Goal: Transaction & Acquisition: Obtain resource

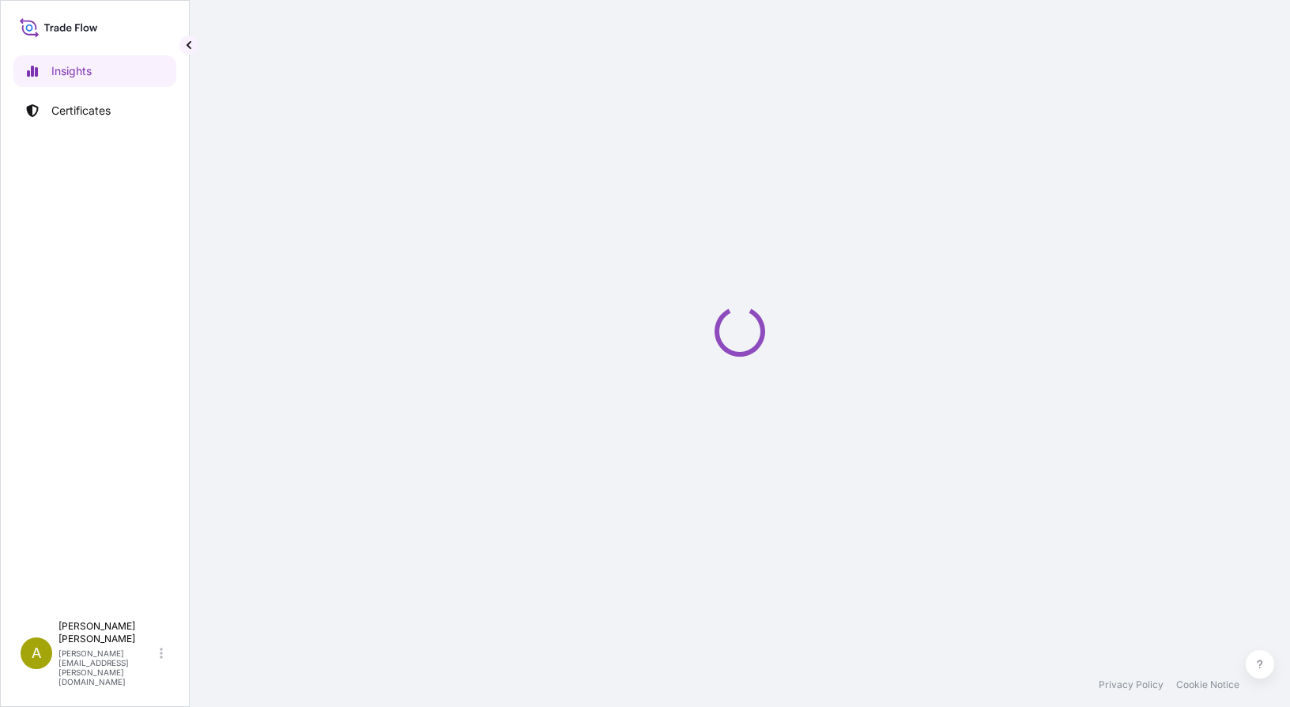
select select "2025"
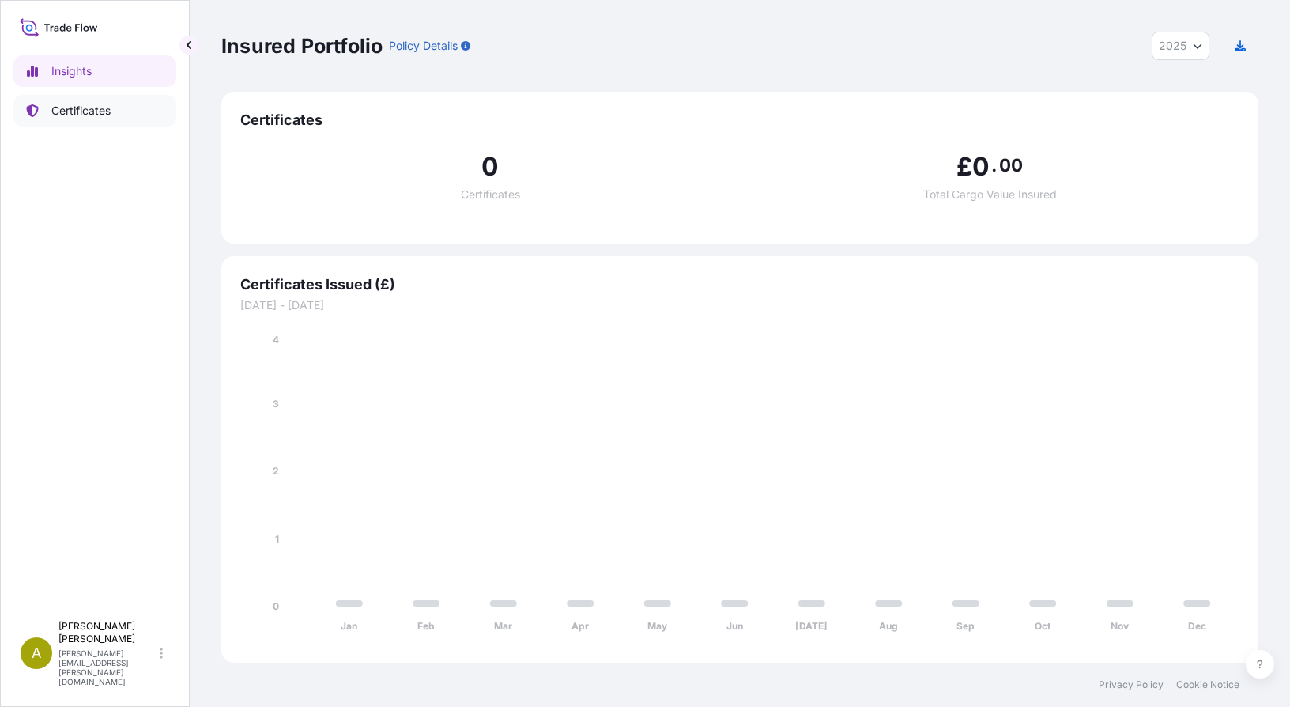
click at [85, 104] on p "Certificates" at bounding box center [80, 111] width 59 height 16
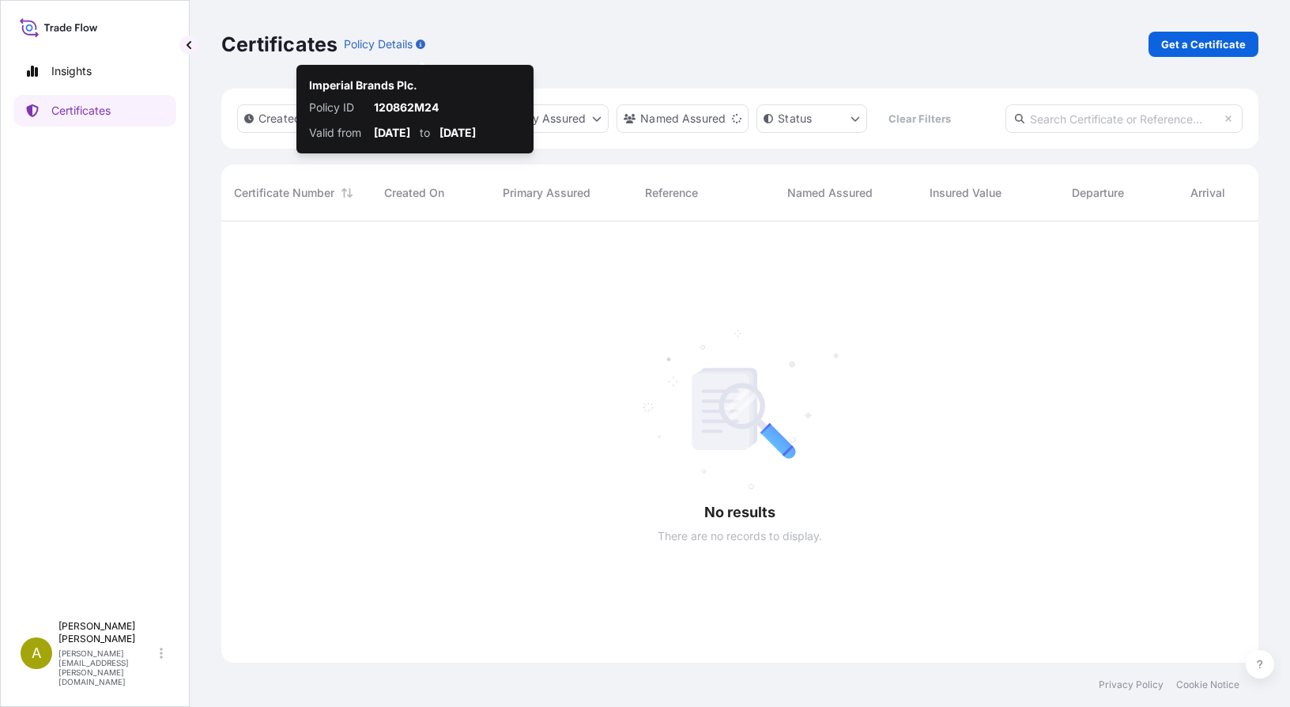
scroll to position [486, 1025]
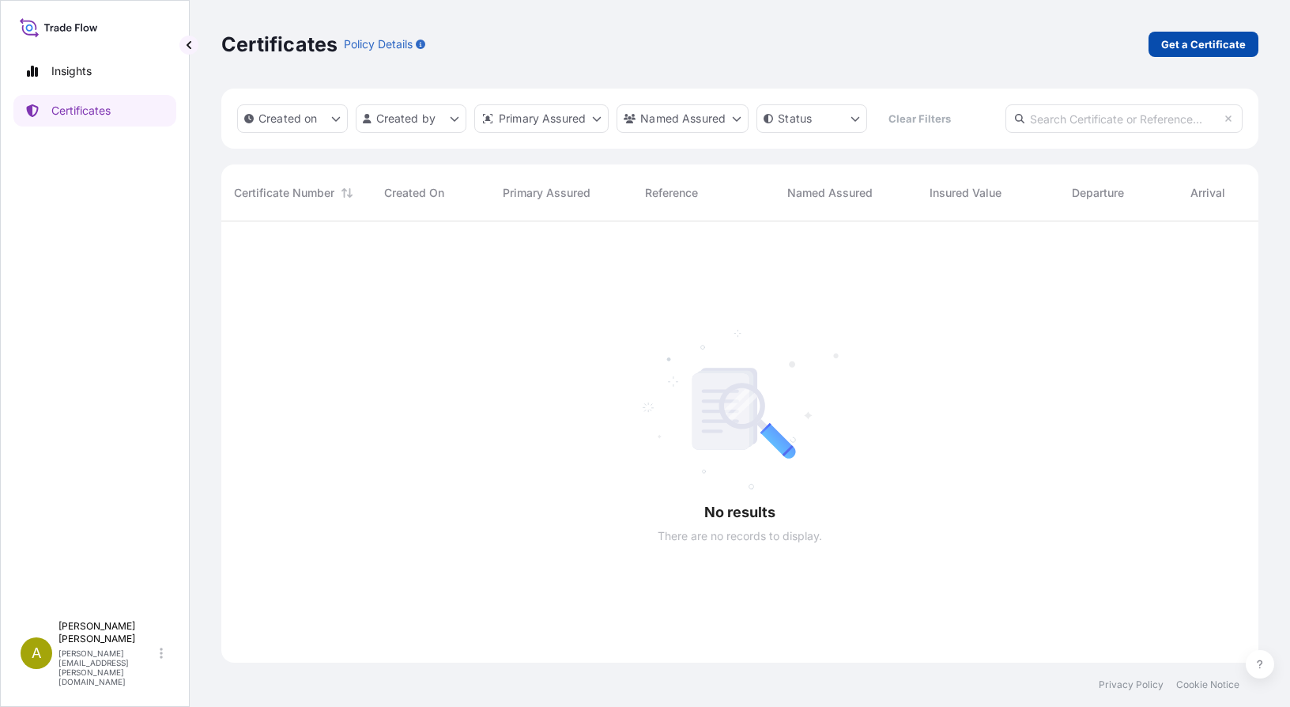
click at [1194, 47] on p "Get a Certificate" at bounding box center [1203, 44] width 85 height 16
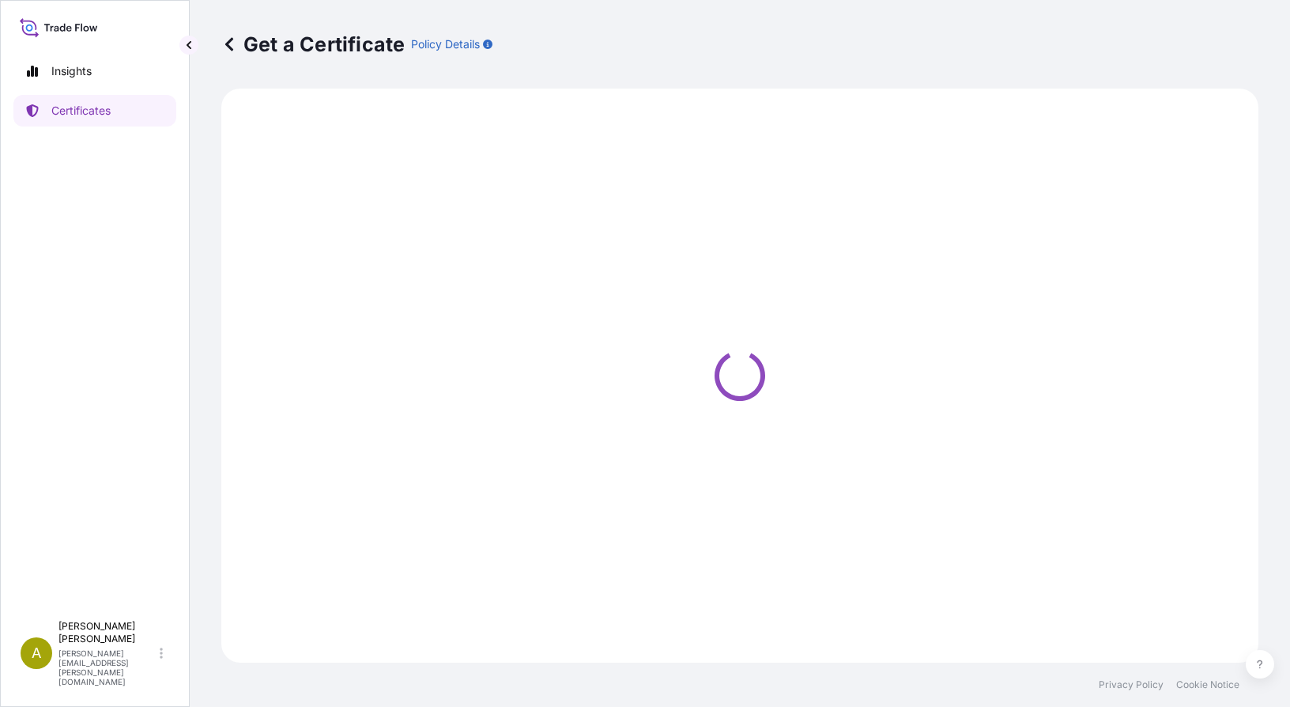
select select "Sea"
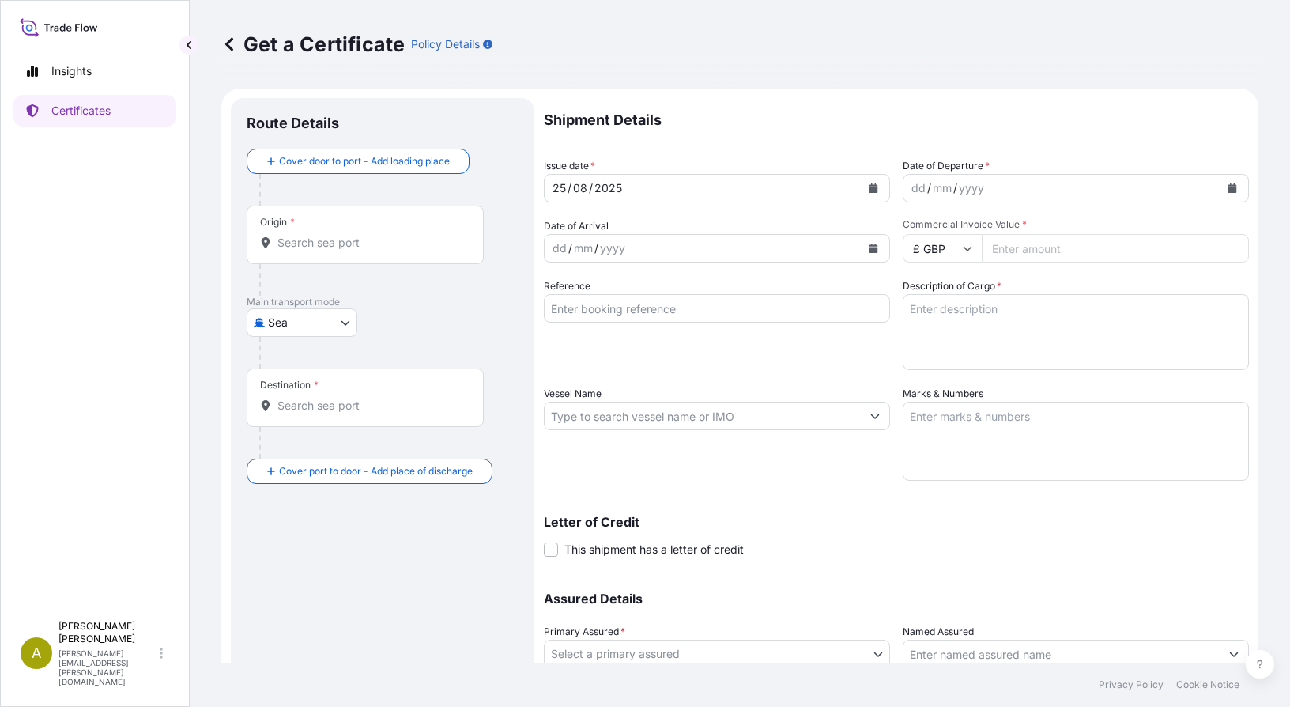
click at [310, 231] on div "Origin *" at bounding box center [365, 235] width 237 height 59
click at [310, 235] on input "Origin *" at bounding box center [370, 243] width 187 height 16
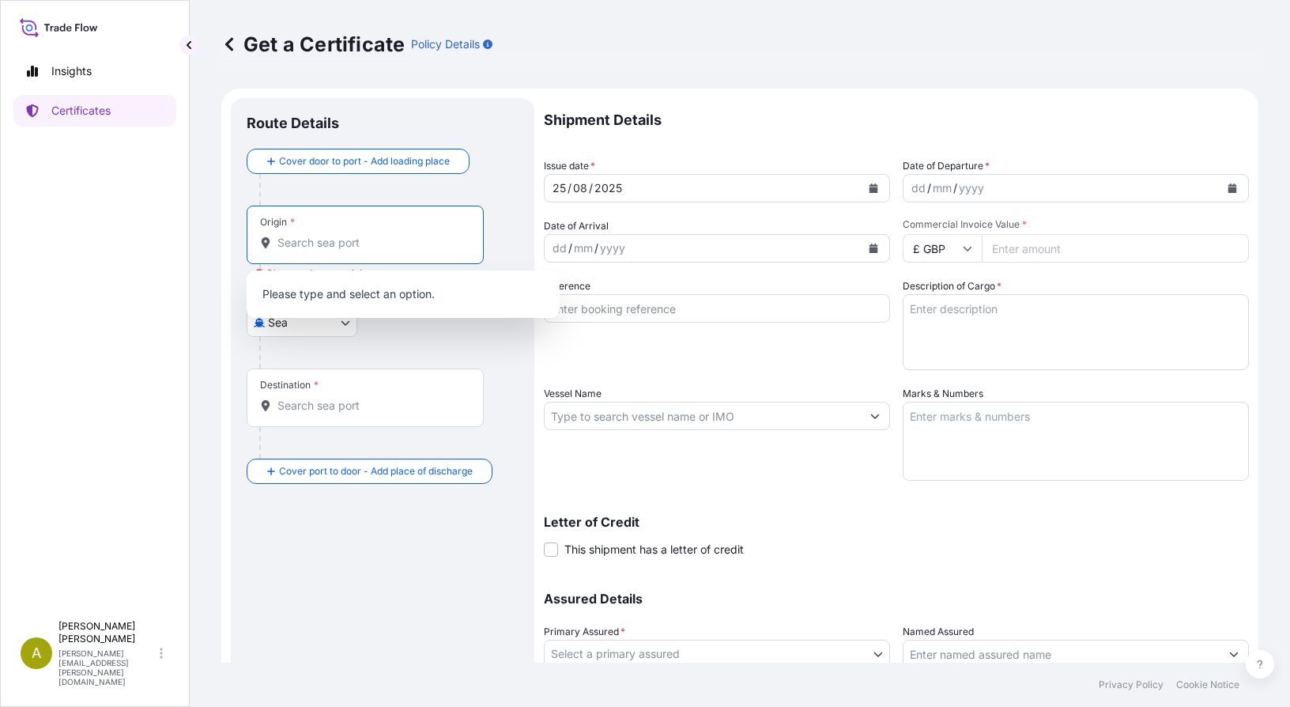
click at [357, 240] on input "Origin * Please select an origin" at bounding box center [370, 243] width 187 height 16
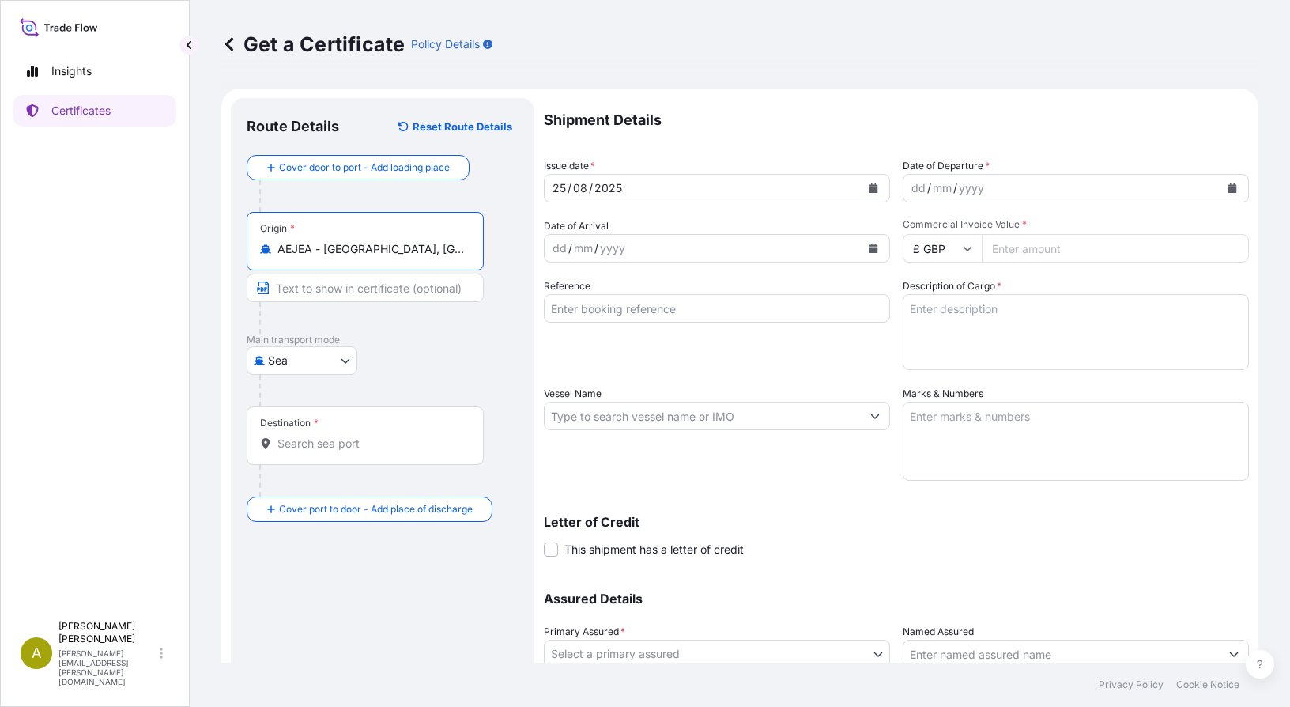
type input "AEJEA - Jebel Ali, United Arab Emirates"
click at [309, 294] on input "Text to appear on certificate" at bounding box center [365, 288] width 237 height 28
type input "Shuwaikh"
drag, startPoint x: 337, startPoint y: 289, endPoint x: 184, endPoint y: 280, distance: 152.8
click at [179, 282] on div "Insights Certificates A Amalia Dopico amalia.dopico@impbrands.com Get a Certifi…" at bounding box center [645, 353] width 1290 height 707
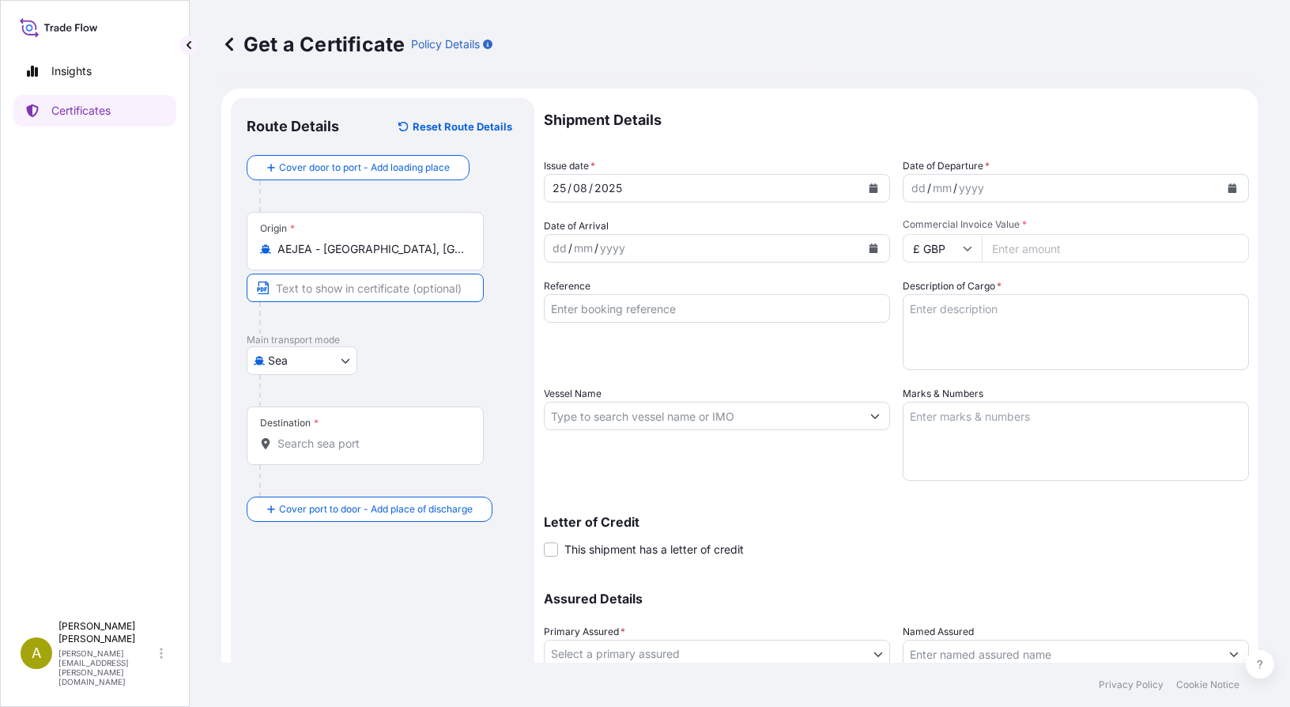
click at [284, 445] on input "Destination *" at bounding box center [370, 444] width 187 height 16
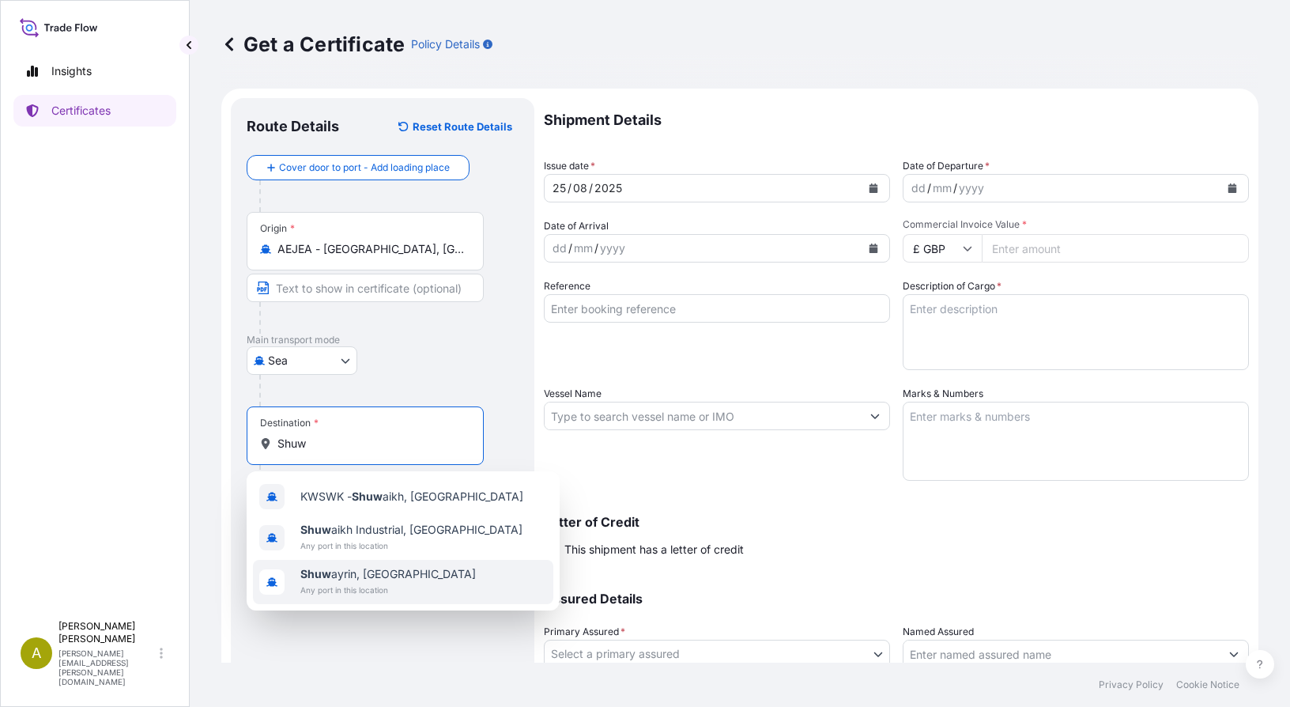
type input "Shuw"
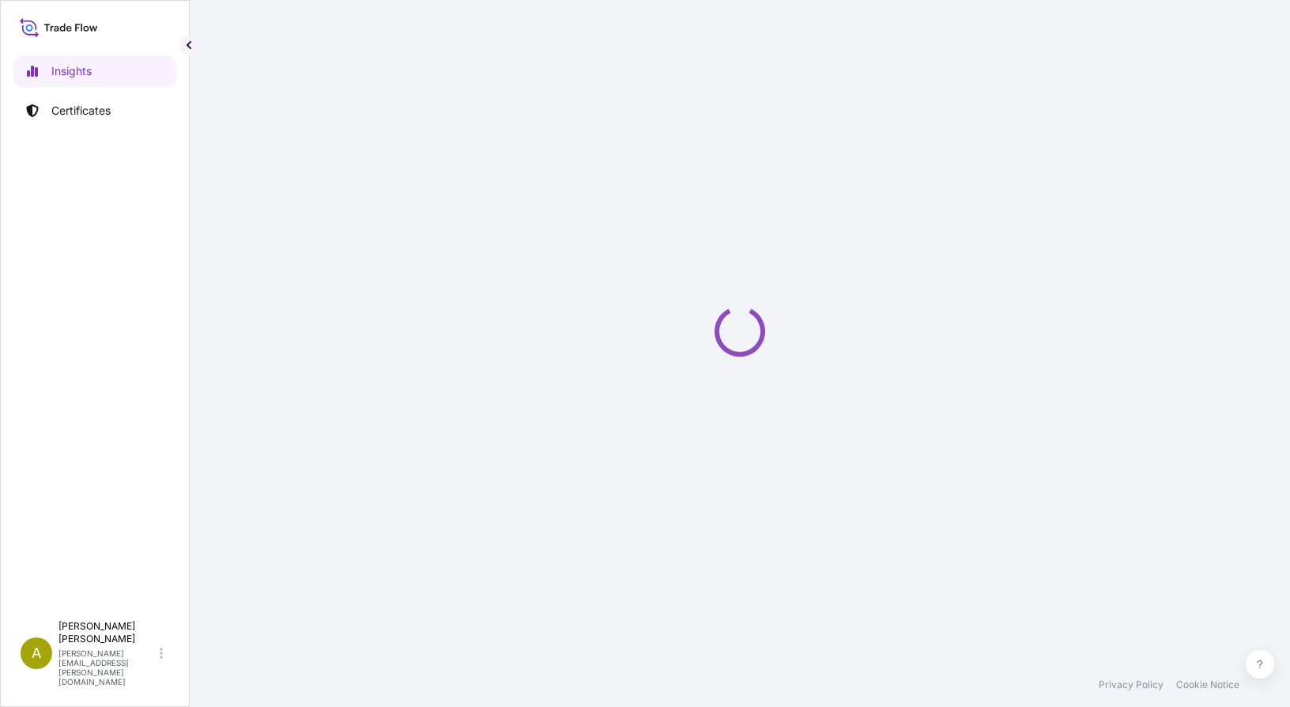
select select "2025"
